Goal: Information Seeking & Learning: Learn about a topic

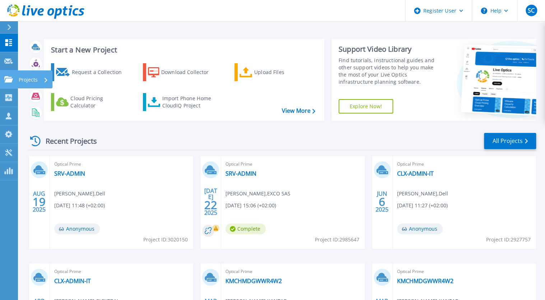
click at [32, 78] on p "Projects" at bounding box center [28, 79] width 19 height 19
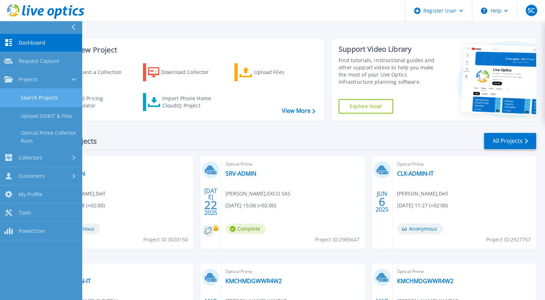
click at [56, 93] on link "Search Projects" at bounding box center [41, 98] width 82 height 18
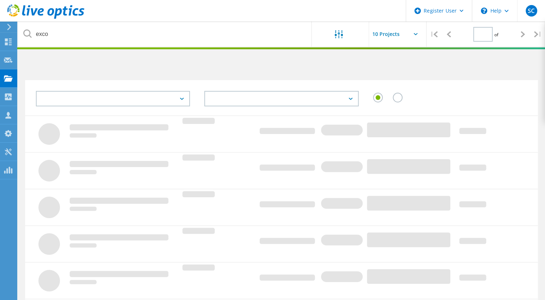
type input "1"
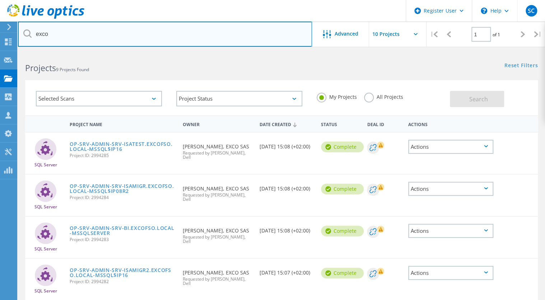
click at [56, 34] on input "exco" at bounding box center [165, 34] width 294 height 25
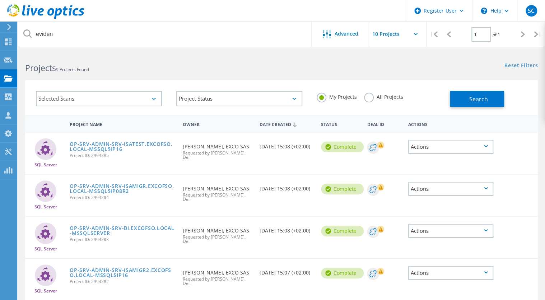
click at [385, 96] on label "All Projects" at bounding box center [383, 96] width 39 height 7
click at [0, 0] on input "All Projects" at bounding box center [0, 0] width 0 height 0
click at [482, 96] on span "Search" at bounding box center [478, 99] width 19 height 8
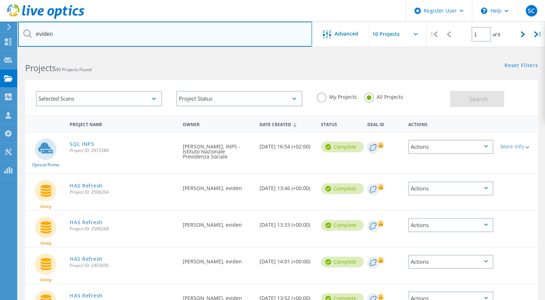
click at [62, 40] on input "eviden" at bounding box center [165, 34] width 294 height 25
type input "mutuelle de poitiers assurance"
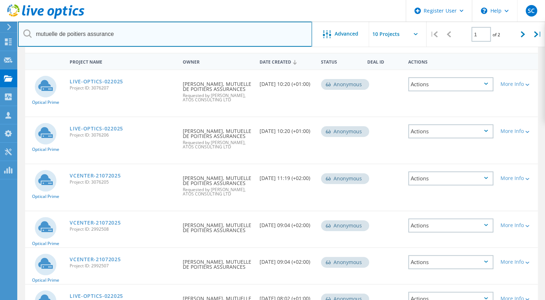
scroll to position [57, 0]
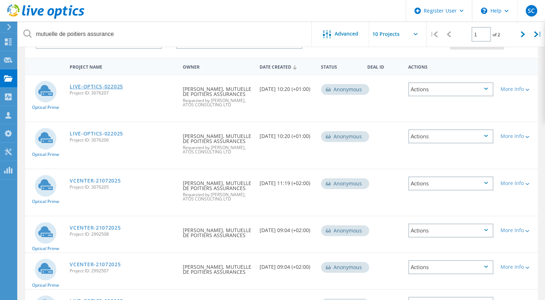
click at [96, 88] on link "LIVE-OPTICS-022025" at bounding box center [97, 86] width 54 height 5
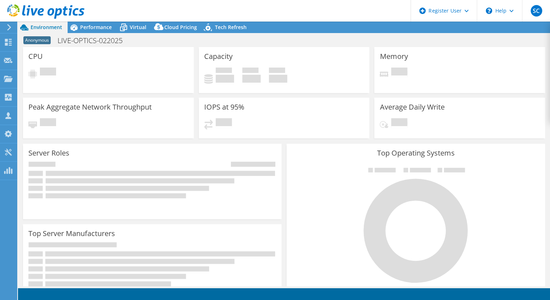
select select "USD"
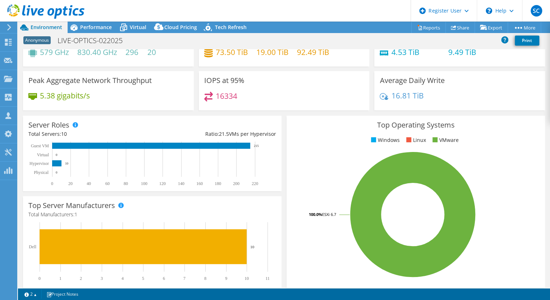
scroll to position [86, 0]
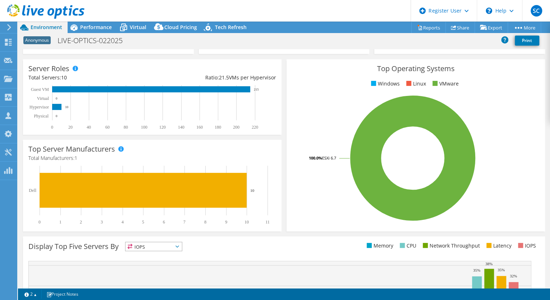
click at [157, 250] on span "IOPS" at bounding box center [153, 246] width 56 height 9
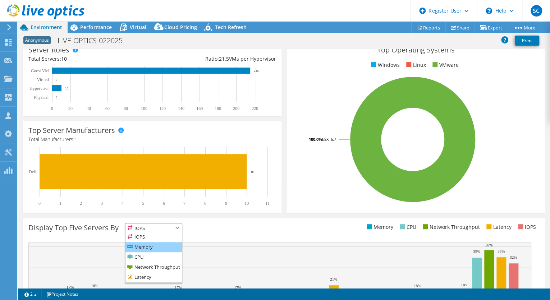
scroll to position [115, 0]
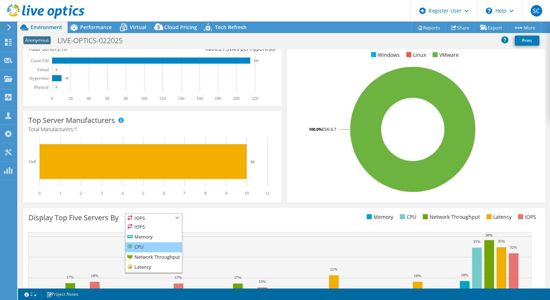
click at [161, 244] on li "CPU" at bounding box center [153, 247] width 56 height 10
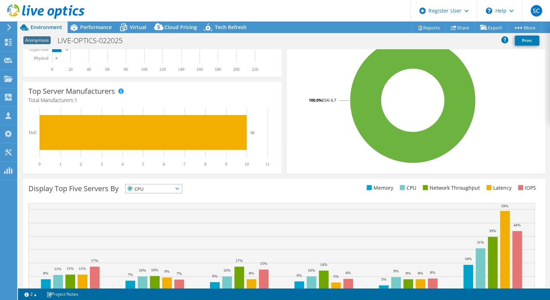
scroll to position [179, 0]
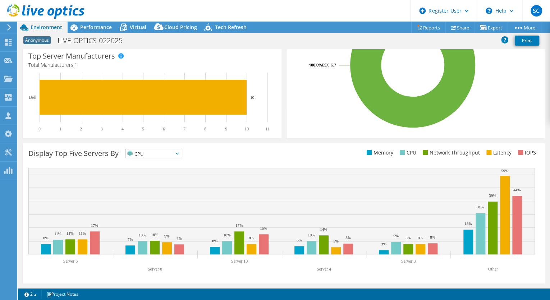
click at [284, 131] on div "Top Operating Systems Windows Linux VMware 100.0% ESXi 6.7" at bounding box center [415, 52] width 263 height 177
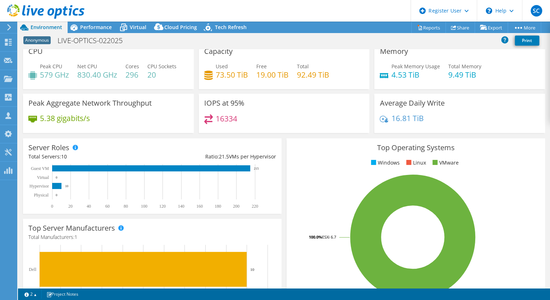
scroll to position [7, 0]
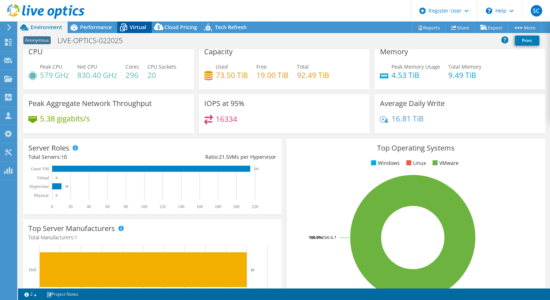
click at [130, 26] on span "Virtual" at bounding box center [138, 27] width 17 height 7
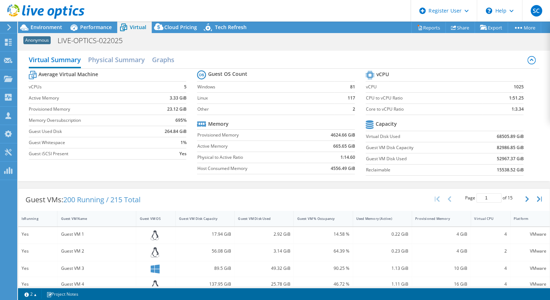
scroll to position [57, 0]
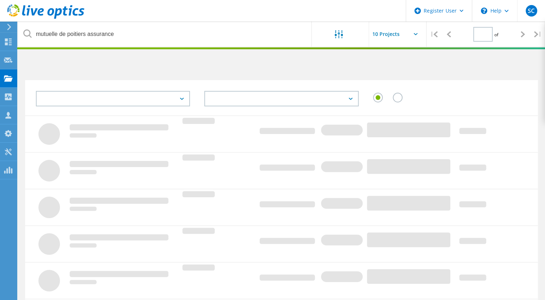
type input "1"
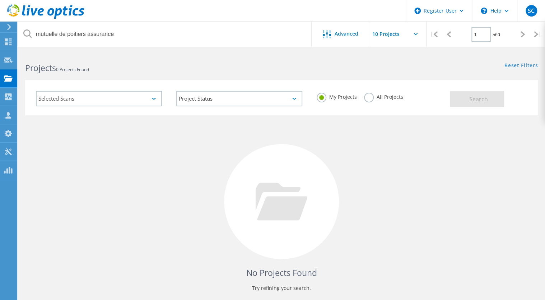
click at [372, 97] on label "All Projects" at bounding box center [383, 96] width 39 height 7
click at [0, 0] on input "All Projects" at bounding box center [0, 0] width 0 height 0
click at [470, 98] on span "Search" at bounding box center [478, 99] width 19 height 8
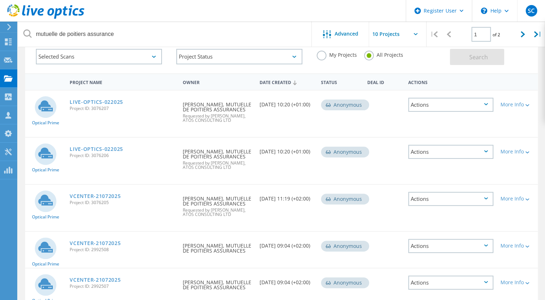
scroll to position [29, 0]
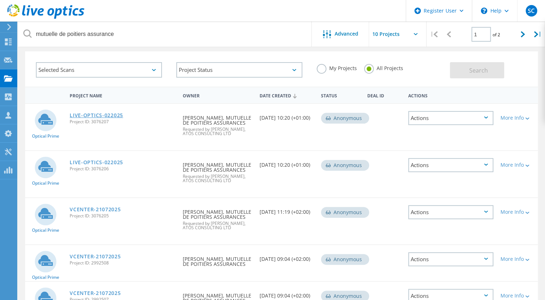
click at [106, 114] on link "LIVE-OPTICS-022025" at bounding box center [97, 115] width 54 height 5
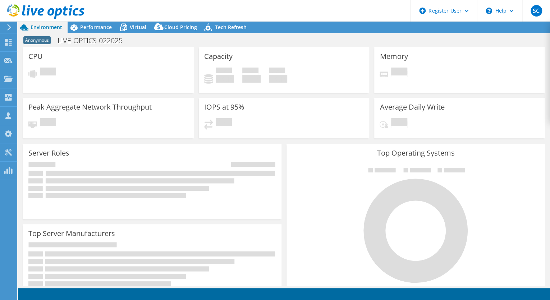
select select "USD"
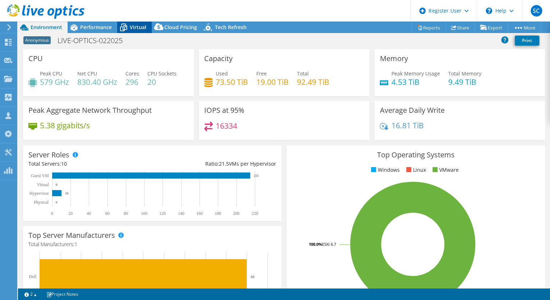
click at [130, 27] on span "Virtual" at bounding box center [138, 27] width 17 height 7
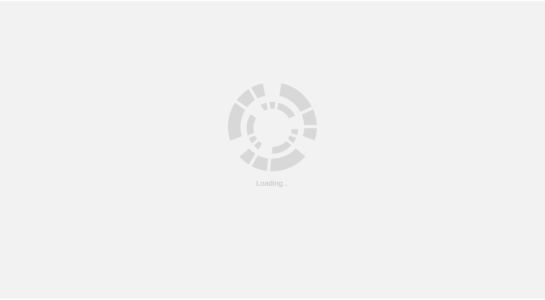
scroll to position [29, 0]
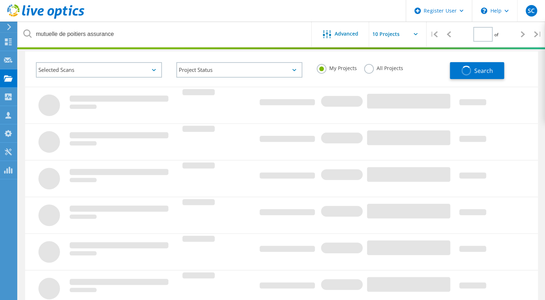
type input "1"
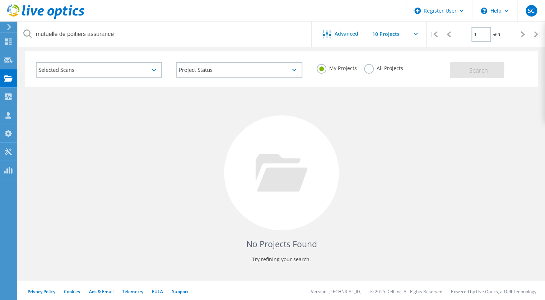
click at [368, 69] on label "All Projects" at bounding box center [383, 67] width 39 height 7
click at [0, 0] on input "All Projects" at bounding box center [0, 0] width 0 height 0
click at [461, 72] on button "Search" at bounding box center [477, 70] width 54 height 16
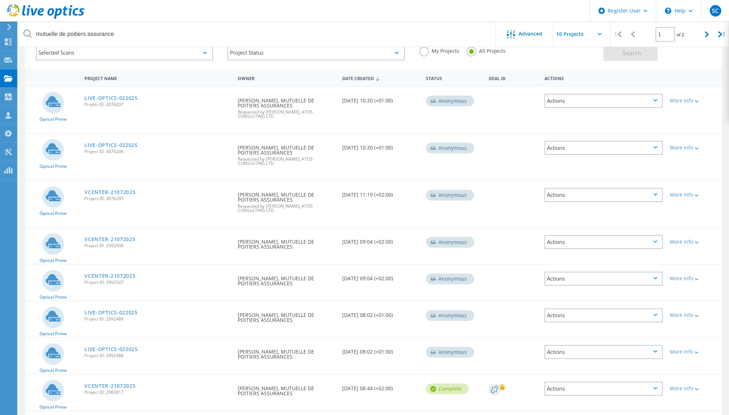
scroll to position [11, 0]
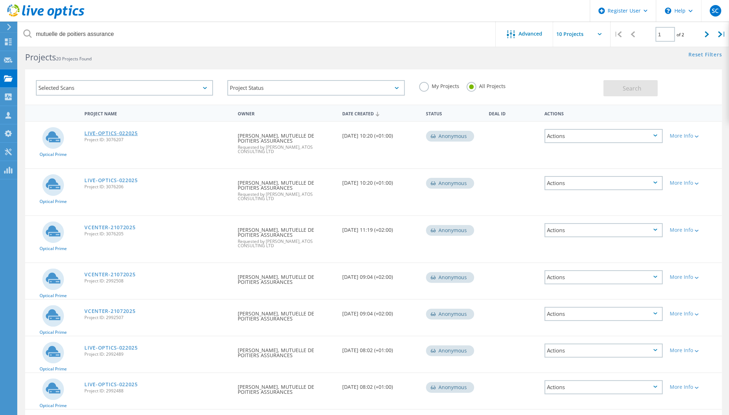
click at [110, 134] on link "LIVE-OPTICS-022025" at bounding box center [111, 133] width 54 height 5
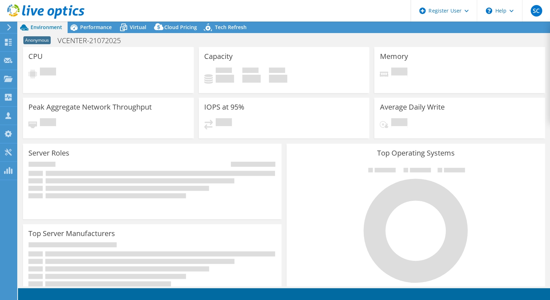
select select "EULondon"
select select "EUR"
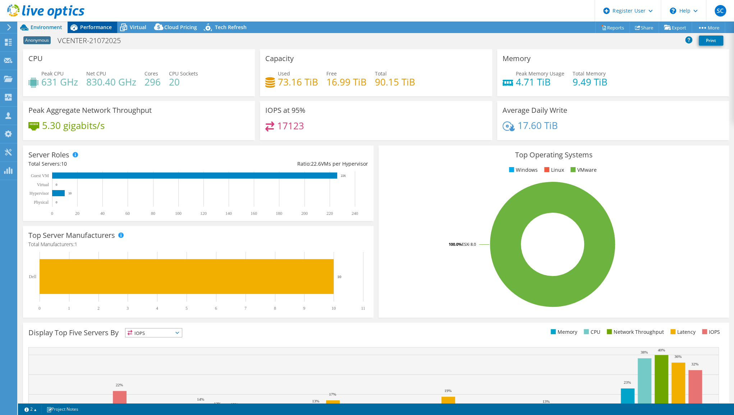
click at [93, 29] on span "Performance" at bounding box center [96, 27] width 32 height 7
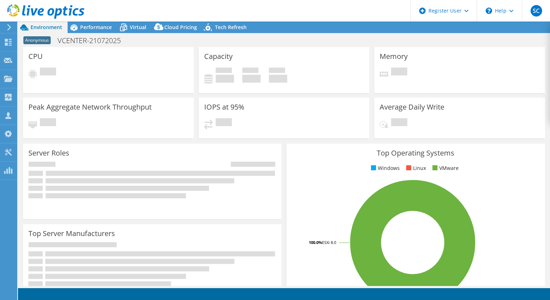
select select "USD"
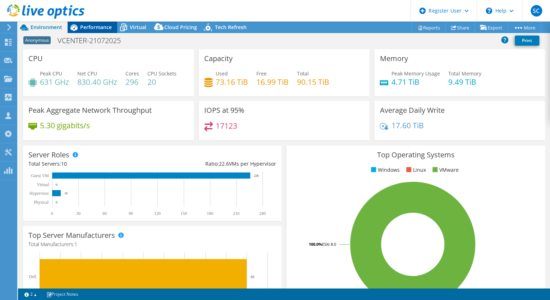
click at [95, 27] on span "Performance" at bounding box center [96, 27] width 32 height 7
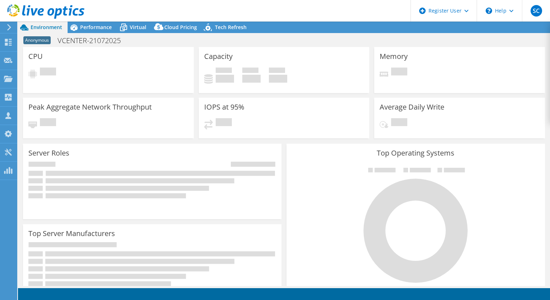
select select "EULondon"
select select "EUR"
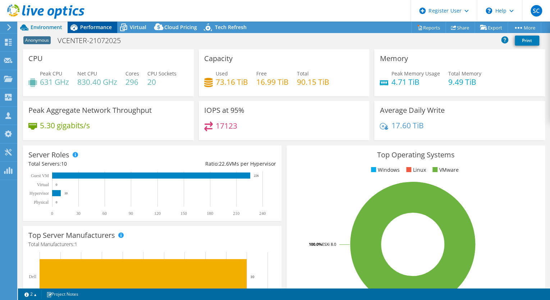
click at [97, 26] on span "Performance" at bounding box center [96, 27] width 32 height 7
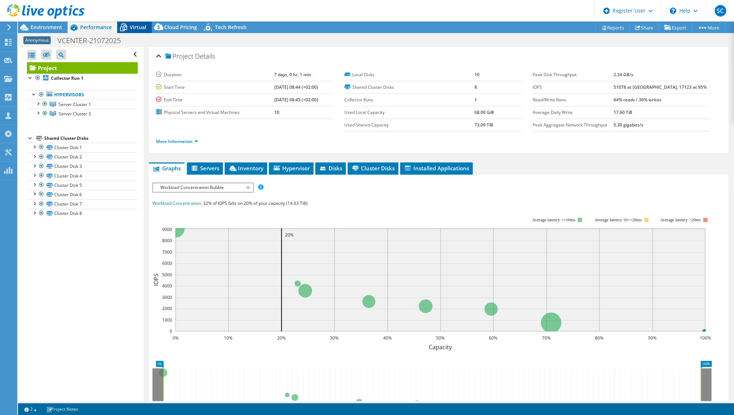
click at [134, 32] on div "Virtual" at bounding box center [134, 27] width 34 height 11
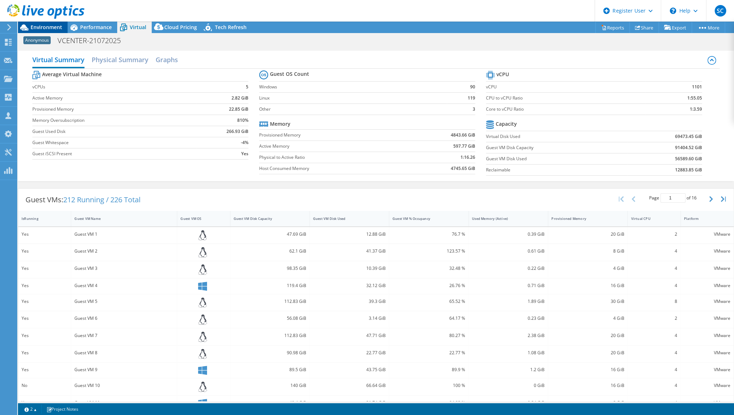
click at [57, 27] on span "Environment" at bounding box center [47, 27] width 32 height 7
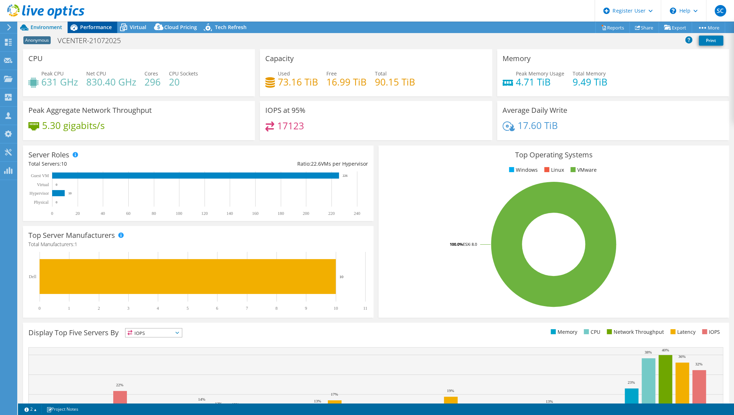
click at [102, 28] on span "Performance" at bounding box center [96, 27] width 32 height 7
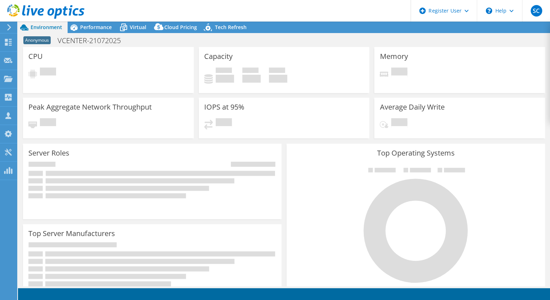
select select "USD"
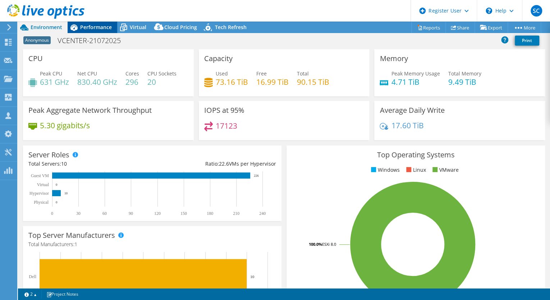
click at [98, 28] on span "Performance" at bounding box center [96, 27] width 32 height 7
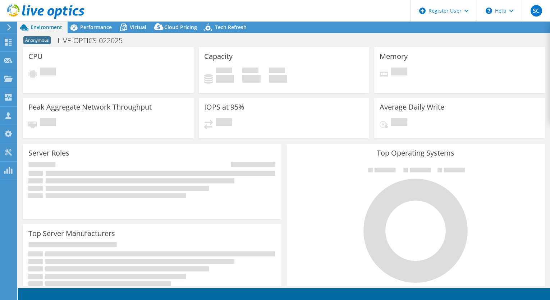
select select "EULondon"
select select "EUR"
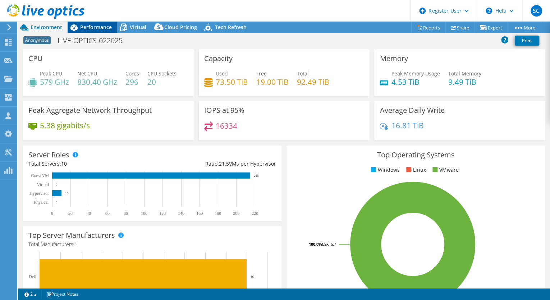
click at [90, 27] on span "Performance" at bounding box center [96, 27] width 32 height 7
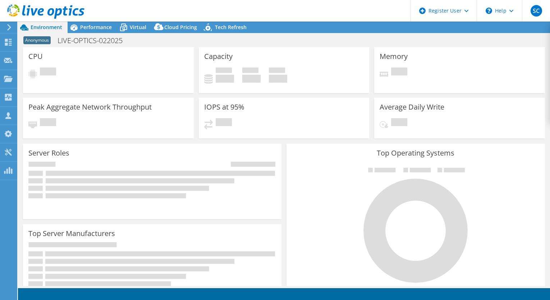
select select "USD"
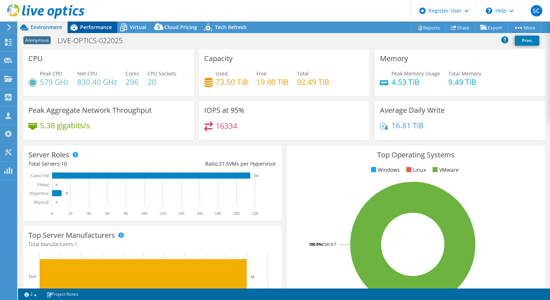
click at [83, 28] on span "Performance" at bounding box center [96, 27] width 32 height 7
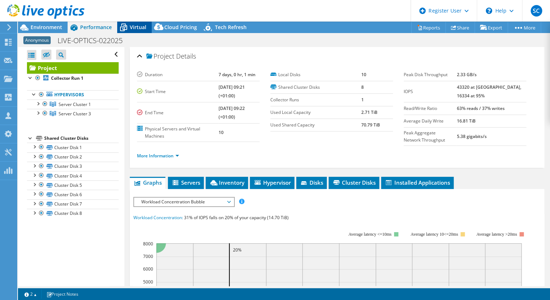
click at [138, 26] on span "Virtual" at bounding box center [138, 27] width 17 height 7
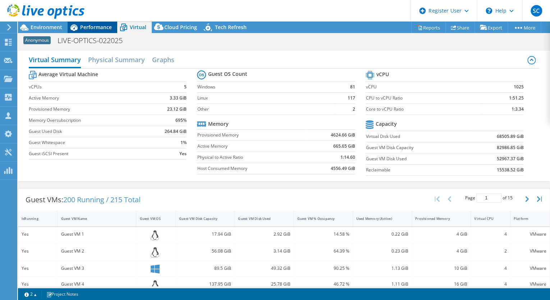
click at [91, 27] on span "Performance" at bounding box center [96, 27] width 32 height 7
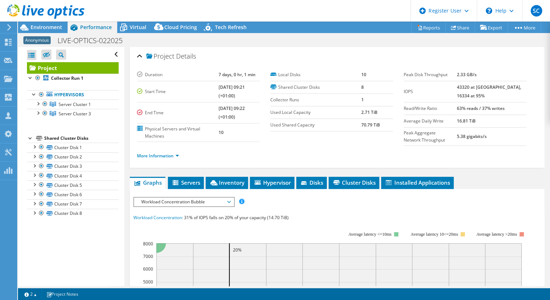
click at [334, 153] on ul "More Information" at bounding box center [337, 155] width 400 height 10
click at [205, 198] on span "Workload Concentration Bubble" at bounding box center [184, 202] width 92 height 9
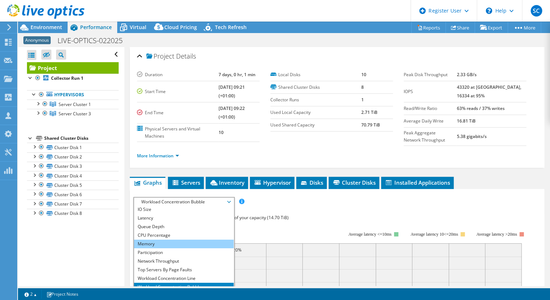
scroll to position [26, 0]
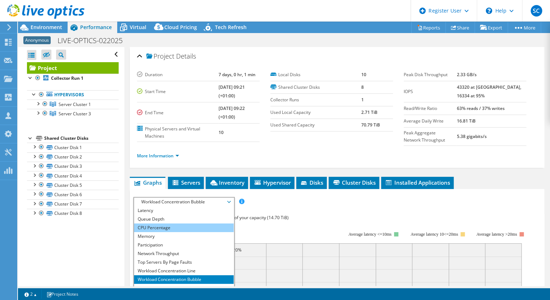
click at [170, 227] on li "CPU Percentage" at bounding box center [184, 227] width 100 height 9
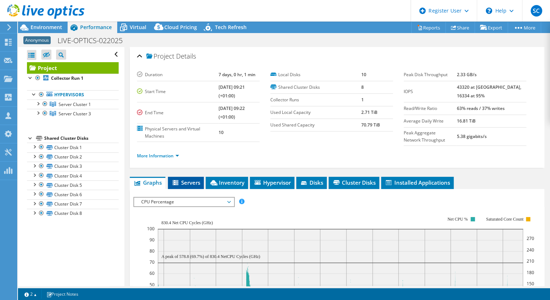
click at [188, 182] on span "Servers" at bounding box center [185, 182] width 29 height 7
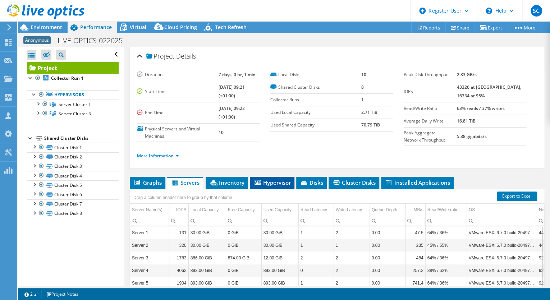
click at [280, 182] on span "Hypervisor" at bounding box center [271, 182] width 37 height 7
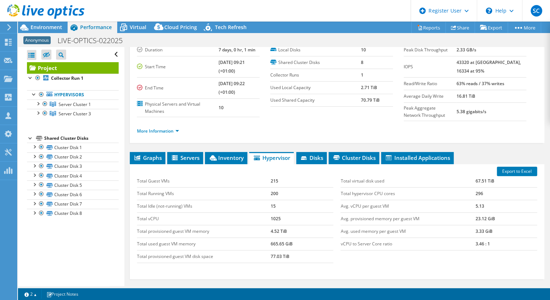
scroll to position [57, 0]
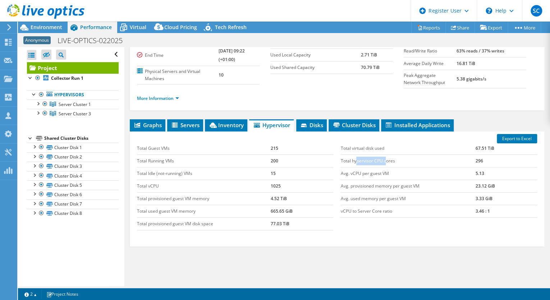
drag, startPoint x: 362, startPoint y: 159, endPoint x: 383, endPoint y: 159, distance: 20.1
click at [383, 159] on td "Total hypervisor CPU cores" at bounding box center [407, 160] width 135 height 13
drag, startPoint x: 383, startPoint y: 159, endPoint x: 332, endPoint y: 165, distance: 51.4
click at [332, 165] on div "Total Guest VMs 215 Total Running VMs 200 Total Idle (not-running) VMs 15 Total…" at bounding box center [234, 186] width 203 height 102
click at [345, 172] on td "Avg. vCPU per guest VM" at bounding box center [407, 173] width 135 height 13
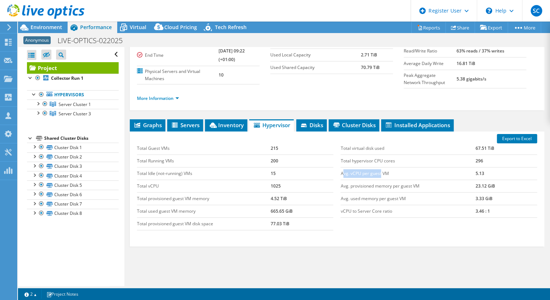
drag, startPoint x: 339, startPoint y: 174, endPoint x: 378, endPoint y: 174, distance: 38.4
click at [378, 174] on td "Avg. vCPU per guest VM" at bounding box center [407, 173] width 135 height 13
click at [243, 124] on span "Inventory" at bounding box center [225, 124] width 35 height 7
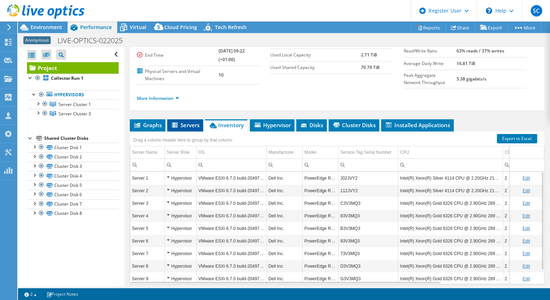
click at [188, 122] on span "Servers" at bounding box center [185, 124] width 29 height 7
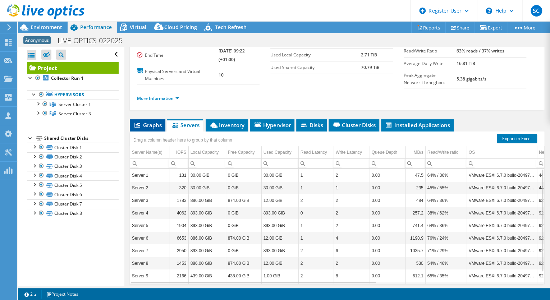
click at [143, 127] on span "Graphs" at bounding box center [147, 124] width 28 height 7
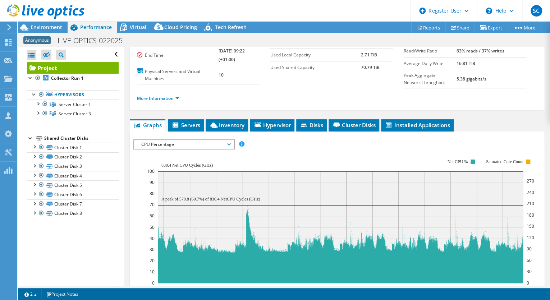
click at [328, 152] on rect at bounding box center [340, 221] width 387 height 144
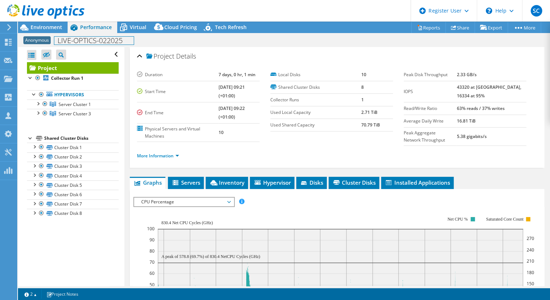
click at [56, 33] on div "Anonymous LIVE-OPTICS-022025 Print" at bounding box center [284, 40] width 532 height 14
click at [55, 29] on span "Environment" at bounding box center [47, 27] width 32 height 7
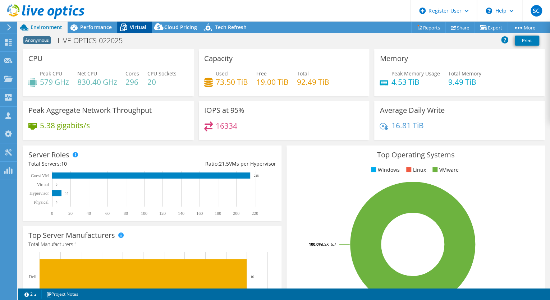
click at [129, 30] on icon at bounding box center [123, 27] width 13 height 13
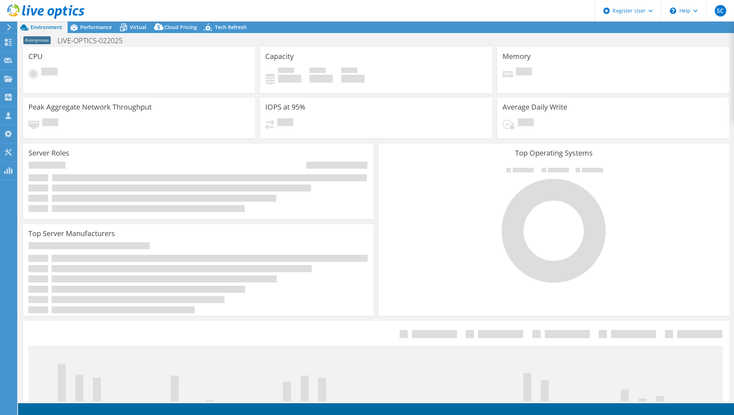
select select "USD"
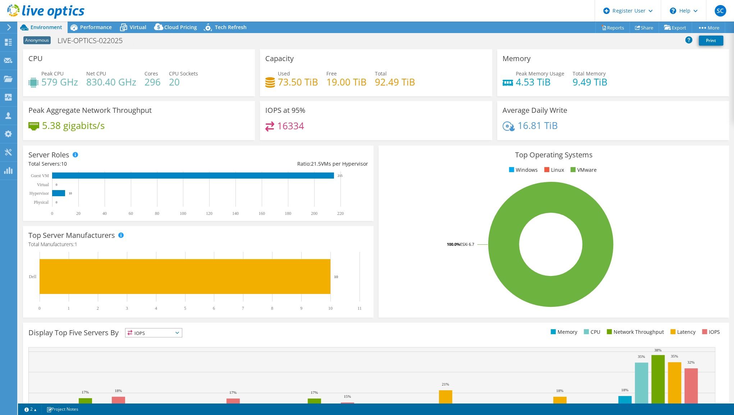
click at [179, 333] on icon at bounding box center [177, 333] width 4 height 2
click at [153, 364] on li "CPU" at bounding box center [153, 362] width 56 height 10
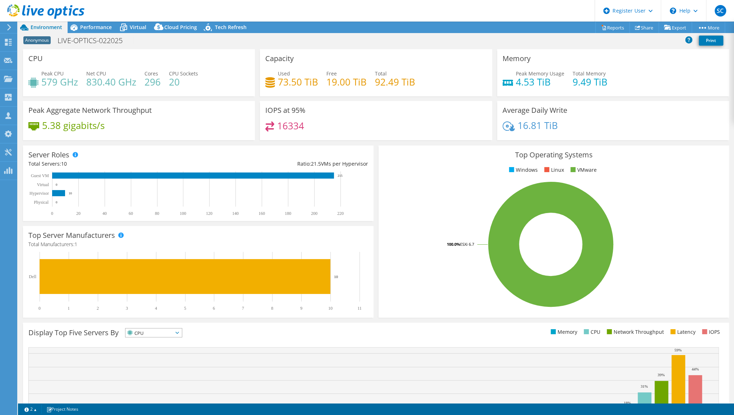
click at [376, 177] on div "Top Operating Systems Windows Linux VMware 100.0% ESXi 6.7" at bounding box center [553, 231] width 355 height 177
click at [105, 26] on span "Performance" at bounding box center [96, 27] width 32 height 7
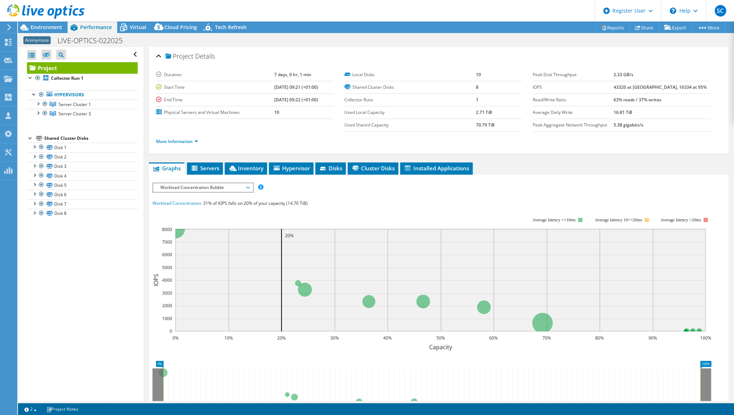
click at [218, 185] on span "Workload Concentration Bubble" at bounding box center [203, 187] width 92 height 9
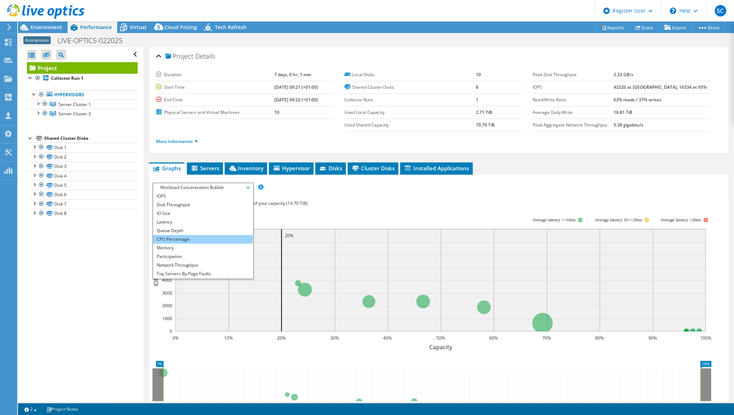
click at [180, 237] on li "CPU Percentage" at bounding box center [203, 239] width 100 height 9
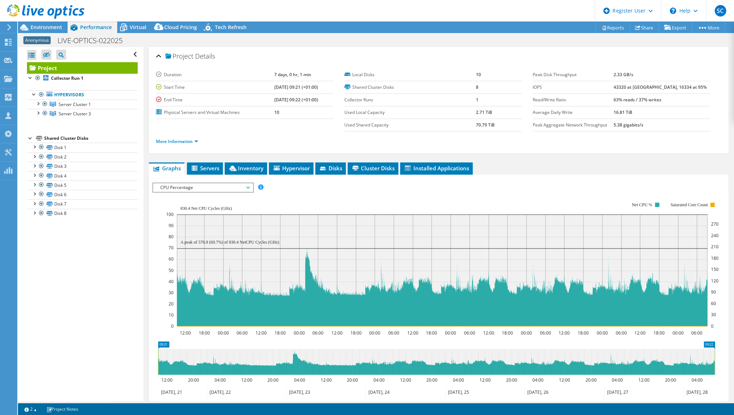
click at [322, 194] on rect at bounding box center [442, 264] width 552 height 144
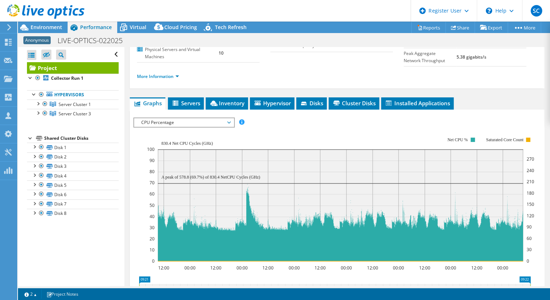
scroll to position [86, 0]
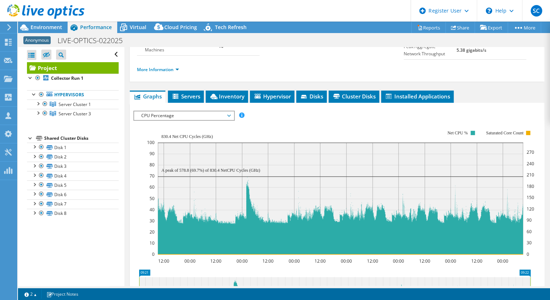
click at [205, 116] on span "CPU Percentage" at bounding box center [184, 115] width 92 height 9
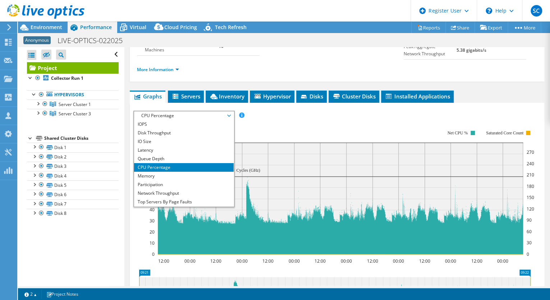
click at [205, 116] on span "CPU Percentage" at bounding box center [184, 115] width 92 height 9
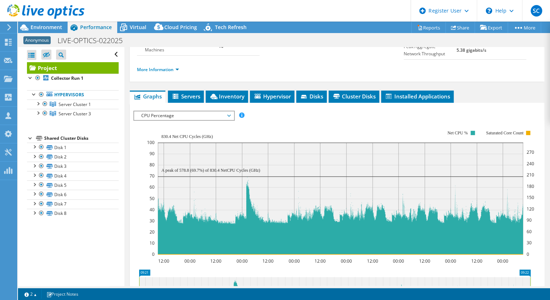
scroll to position [0, 0]
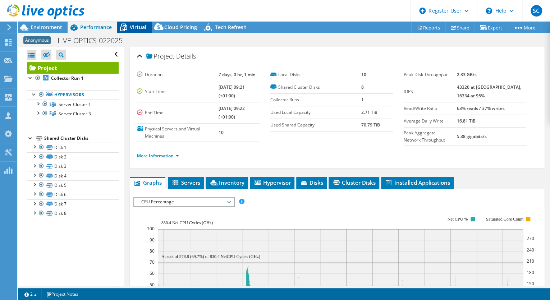
click at [135, 25] on span "Virtual" at bounding box center [138, 27] width 17 height 7
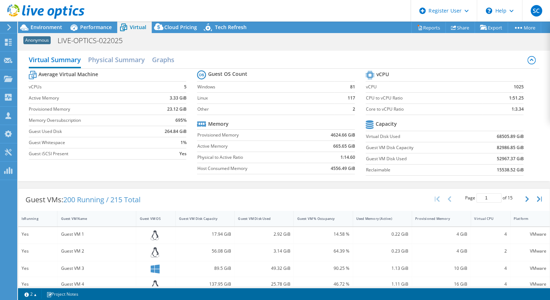
click at [263, 43] on div "Anonymous LIVE-OPTICS-022025 Print" at bounding box center [284, 40] width 532 height 13
click at [9, 65] on div at bounding box center [8, 61] width 9 height 8
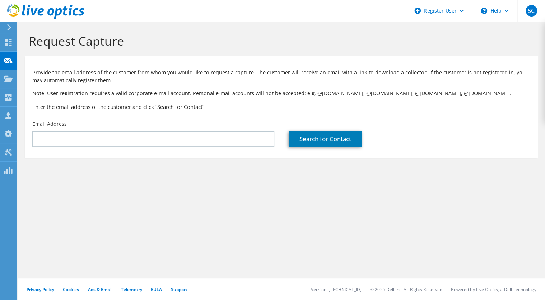
click at [166, 129] on div "Email Address" at bounding box center [153, 134] width 256 height 34
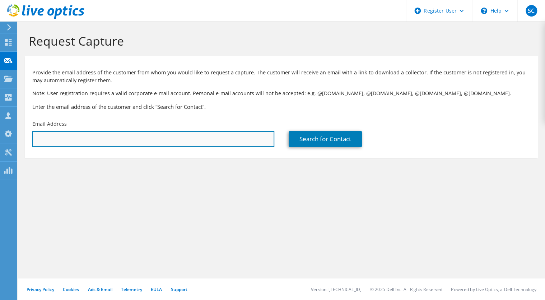
click at [166, 132] on input "text" at bounding box center [153, 139] width 242 height 16
type input "[EMAIL_ADDRESS][DOMAIN_NAME]"
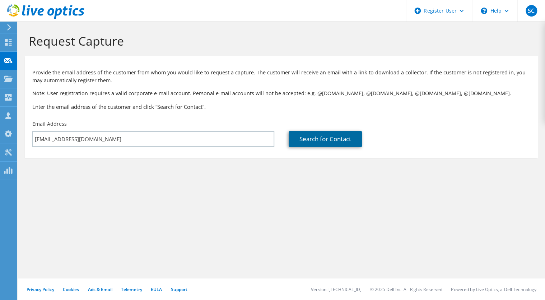
click at [320, 138] on link "Search for Contact" at bounding box center [325, 139] width 73 height 16
type input "INTERNALTEAMFR SOLUTIONPROVIDER"
type input "Sebastien"
type input "Capon"
type input "[GEOGRAPHIC_DATA]"
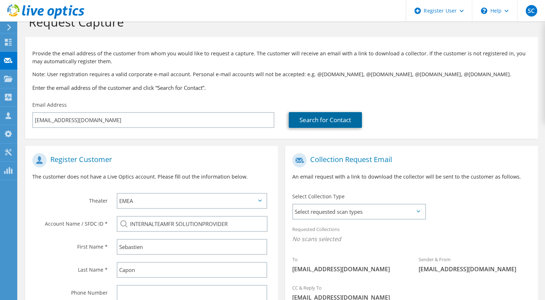
scroll to position [86, 0]
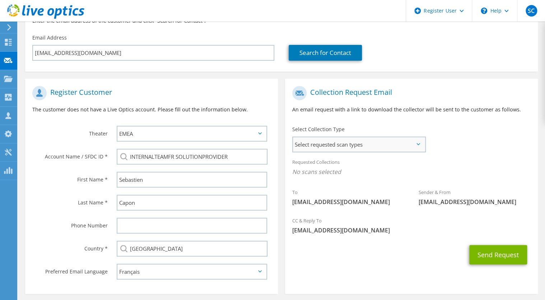
click at [353, 143] on span "Select requested scan types" at bounding box center [359, 144] width 132 height 14
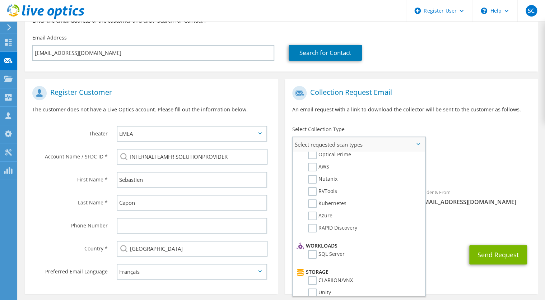
scroll to position [0, 0]
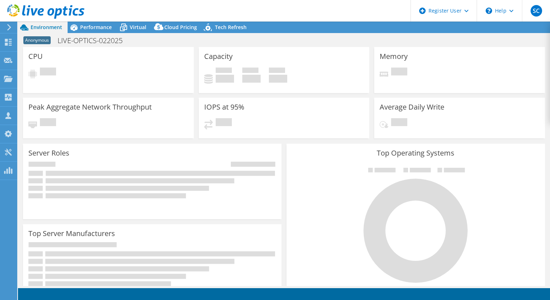
select select "USD"
